Goal: Use online tool/utility: Utilize a website feature to perform a specific function

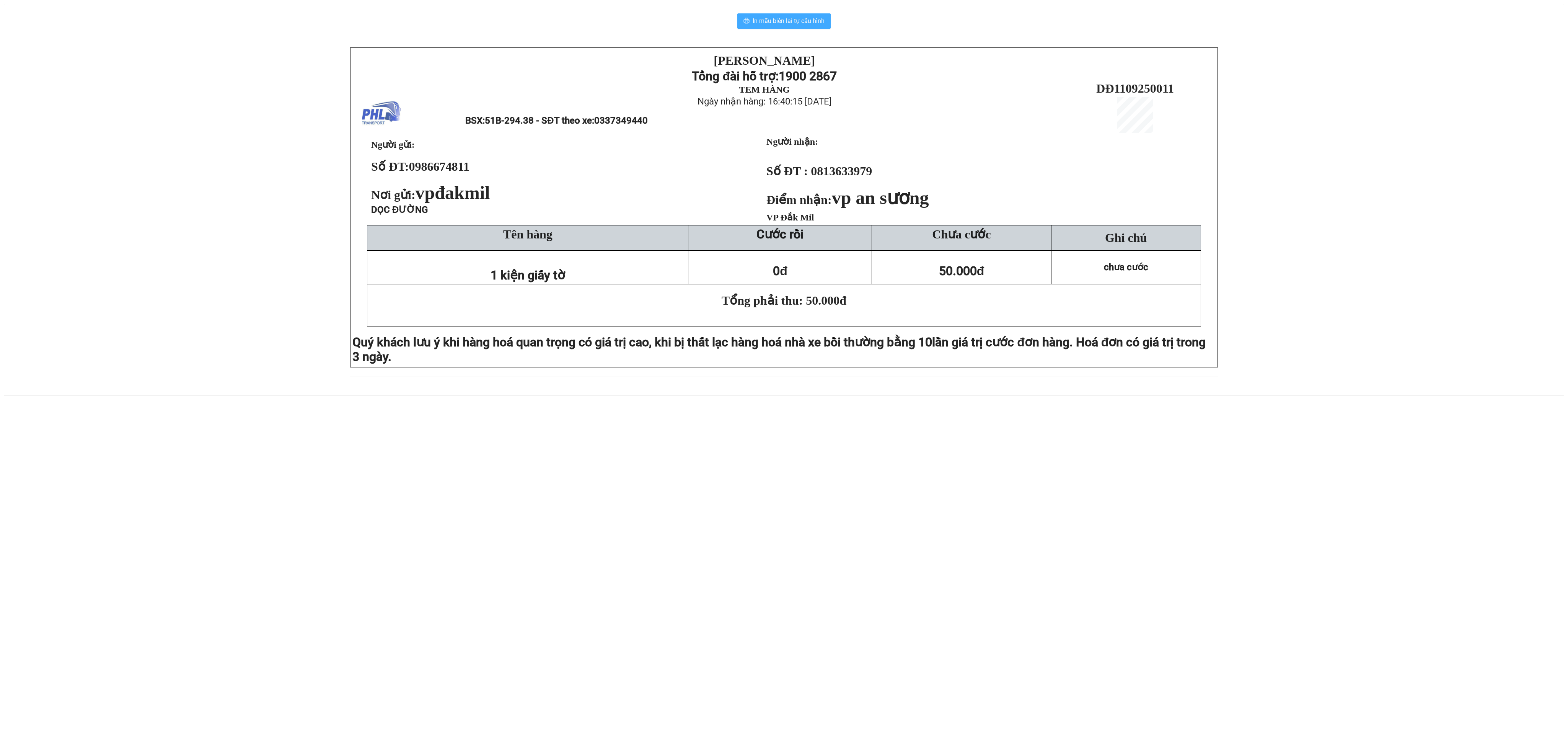
click at [767, 19] on span "In mẫu biên lai tự cấu hình" at bounding box center [788, 21] width 72 height 10
click at [776, 22] on span "In mẫu biên lai tự cấu hình" at bounding box center [788, 21] width 72 height 10
click at [767, 22] on span "In mẫu biên lai tự cấu hình" at bounding box center [788, 21] width 72 height 10
